Goal: Task Accomplishment & Management: Manage account settings

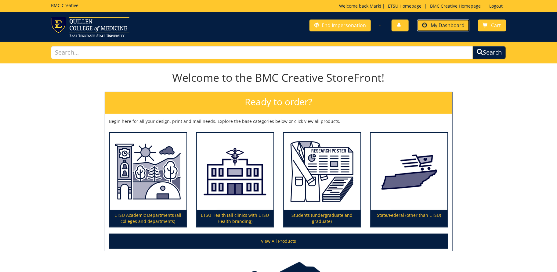
click at [441, 23] on span "My Dashboard" at bounding box center [448, 25] width 34 height 7
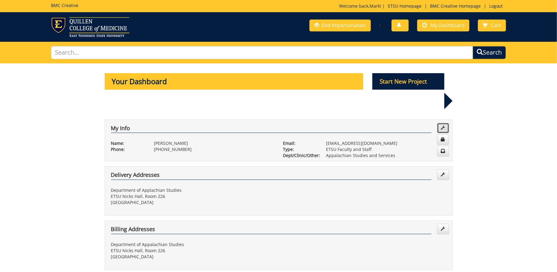
click at [444, 123] on link at bounding box center [443, 128] width 12 height 10
click at [446, 170] on link at bounding box center [443, 175] width 12 height 10
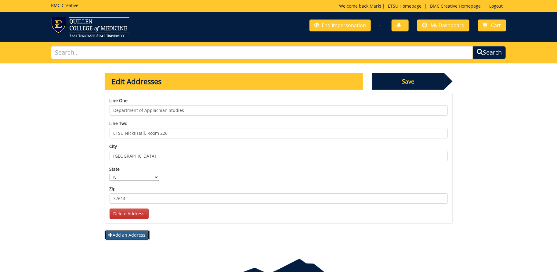
click at [141, 235] on button "Add an Address" at bounding box center [127, 235] width 45 height 10
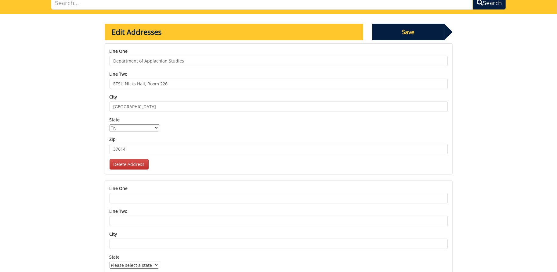
scroll to position [58, 0]
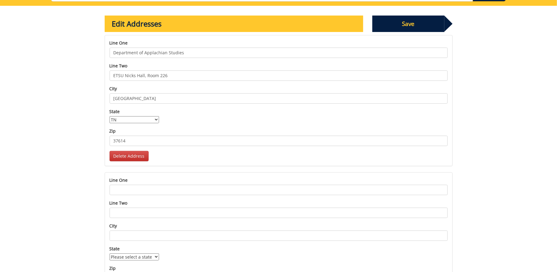
click at [129, 193] on input "Line one" at bounding box center [279, 190] width 338 height 10
type input "Department of Appalachian Studies"
type input "N"
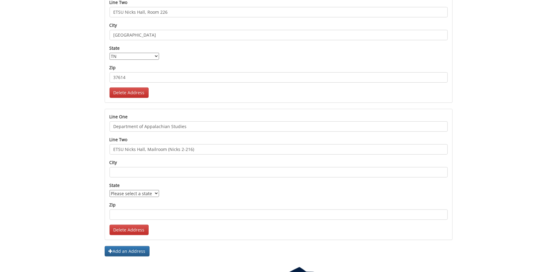
scroll to position [122, 0]
type input "ETSU Nicks Hall, Mailroom (Nicks 2-216)"
click at [122, 169] on input "City" at bounding box center [279, 172] width 338 height 10
type input "Johnson City"
select select "1"
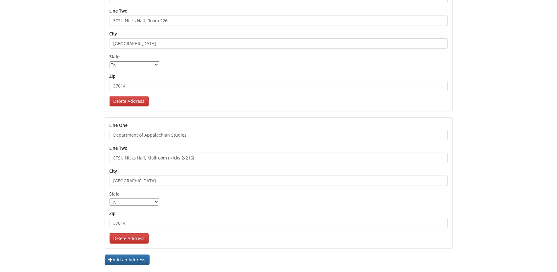
scroll to position [111, 0]
type input "37614"
click at [206, 160] on input "ETSU Nicks Hall, Mailroom (Nicks 2-216)" at bounding box center [279, 159] width 338 height 10
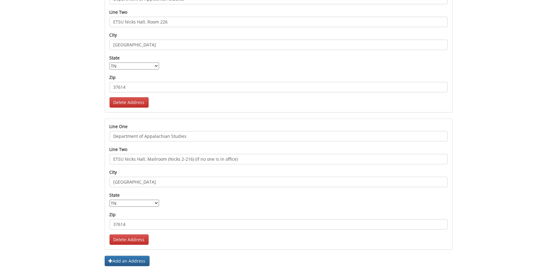
click at [239, 159] on input "ETSU Nicks Hall, Mailroom (Nicks 2-216) (if no one is in office)" at bounding box center [279, 159] width 338 height 10
click at [113, 158] on input "ETSU Nicks Hall, Mailroom (Nicks 2-216) (if no one is in office)" at bounding box center [279, 159] width 338 height 10
drag, startPoint x: 166, startPoint y: 158, endPoint x: 154, endPoint y: 158, distance: 11.3
click at [154, 158] on input "If no one is in office: ETSU Nicks Hall, Mailroom (Nicks 2-216) (if no one is i…" at bounding box center [279, 159] width 338 height 10
drag, startPoint x: 176, startPoint y: 158, endPoint x: 155, endPoint y: 158, distance: 20.8
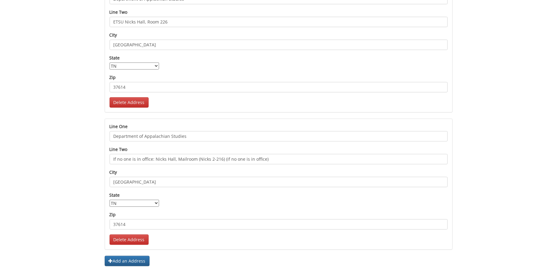
click at [155, 158] on input "If no one is in office: Nicks Hall, Mailroom (Nicks 2-216) (if no one is in off…" at bounding box center [279, 159] width 338 height 10
drag, startPoint x: 245, startPoint y: 159, endPoint x: 201, endPoint y: 161, distance: 44.0
click at [201, 161] on input "If no one is in office: Mailroom (Nicks 2-216) (if no one is in office)" at bounding box center [279, 159] width 338 height 10
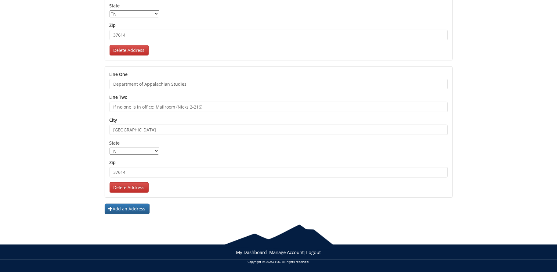
scroll to position [0, 0]
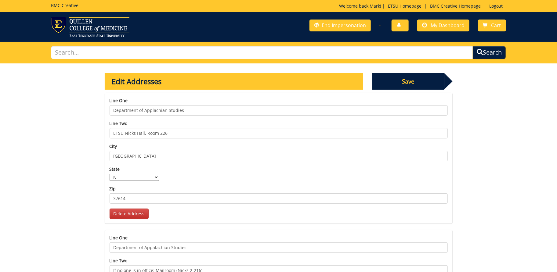
type input "If no one is in office: Mailroom (Nicks 2-216)"
click at [414, 83] on span "Save" at bounding box center [408, 81] width 72 height 16
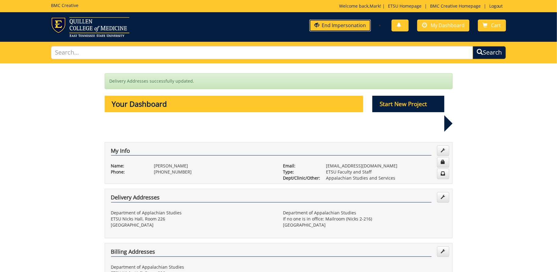
click at [341, 27] on link "End Impersonation" at bounding box center [340, 26] width 61 height 12
